Goal: Task Accomplishment & Management: Use online tool/utility

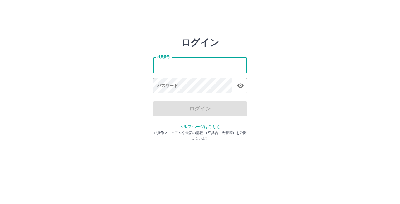
type input "*******"
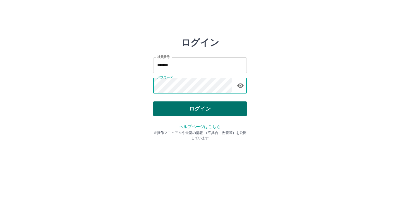
click at [190, 109] on button "ログイン" at bounding box center [200, 108] width 94 height 15
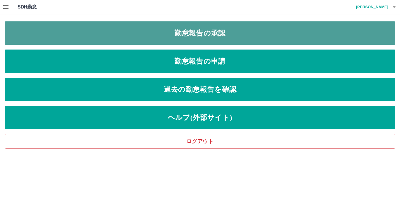
click at [204, 38] on link "勤怠報告の承認" at bounding box center [200, 32] width 390 height 23
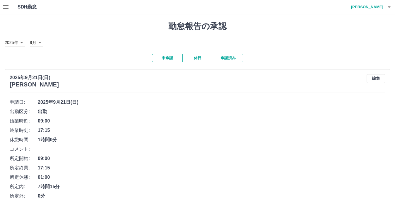
scroll to position [30, 0]
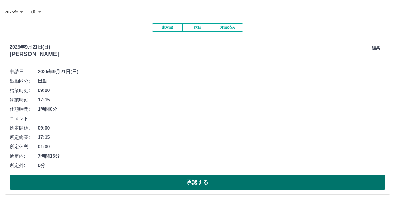
click at [188, 181] on button "承認する" at bounding box center [197, 182] width 375 height 15
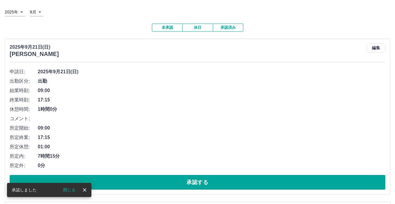
click at [188, 181] on button "承認する" at bounding box center [197, 182] width 375 height 15
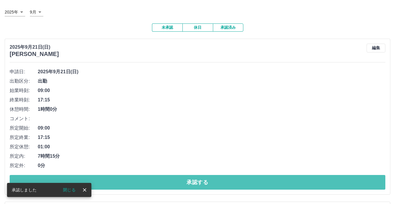
click at [188, 181] on button "承認する" at bounding box center [197, 182] width 375 height 15
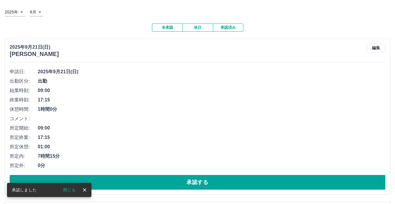
click at [188, 181] on button "承認する" at bounding box center [197, 182] width 375 height 15
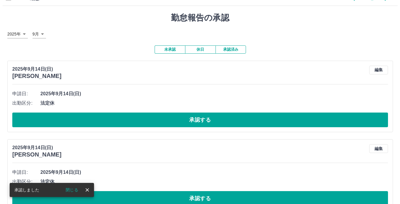
scroll to position [0, 0]
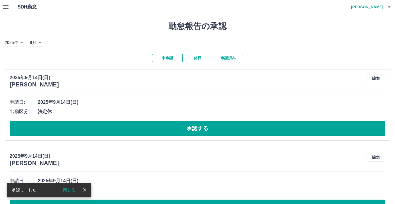
click at [388, 11] on button "button" at bounding box center [389, 7] width 12 height 14
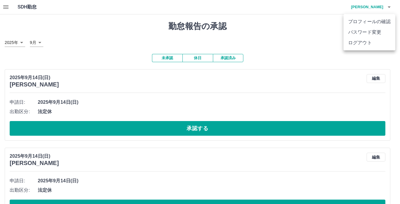
click at [376, 43] on li "ログアウト" at bounding box center [369, 42] width 52 height 11
